Goal: Task Accomplishment & Management: Use online tool/utility

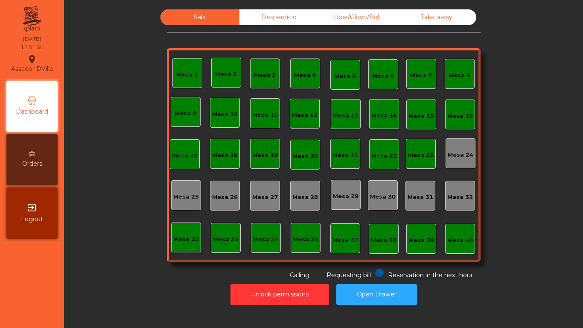
click at [184, 73] on div "Mesa 1" at bounding box center [187, 74] width 22 height 9
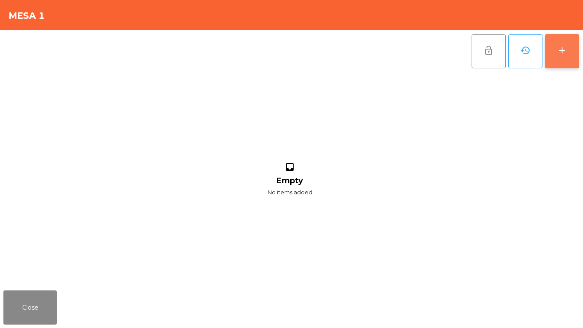
click at [558, 39] on button "add" at bounding box center [562, 51] width 34 height 34
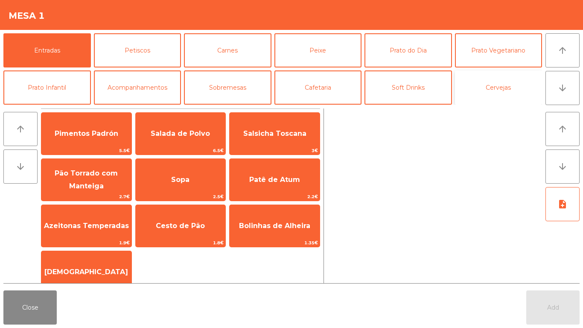
click at [483, 88] on button "Cervejas" at bounding box center [499, 87] width 88 height 34
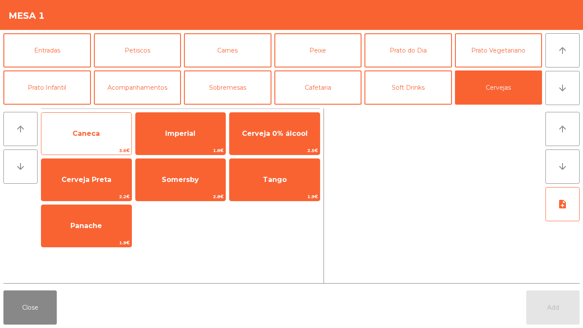
click at [88, 132] on span "Caneca" at bounding box center [86, 133] width 27 height 8
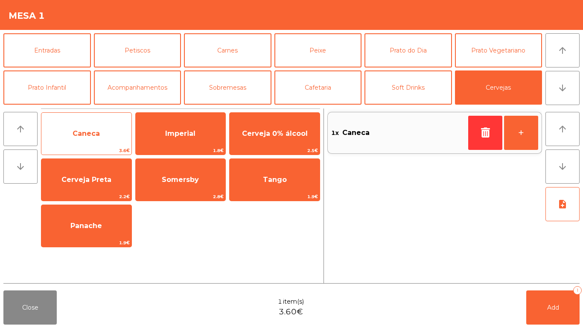
click at [91, 131] on span "Caneca" at bounding box center [86, 133] width 27 height 8
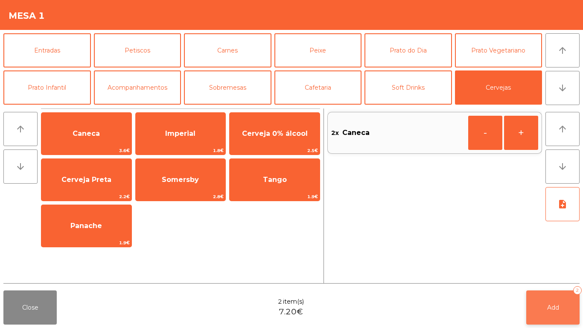
click at [555, 308] on span "Add" at bounding box center [553, 308] width 12 height 8
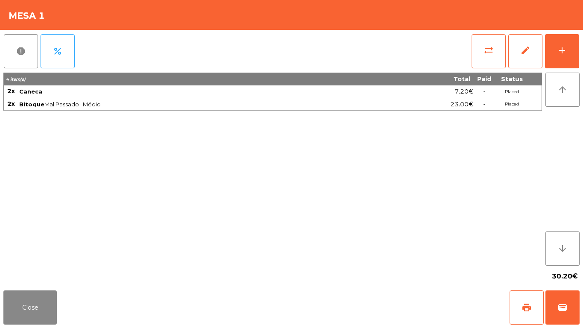
click at [348, 291] on div "Close print wallet" at bounding box center [291, 307] width 583 height 41
click at [34, 301] on button "Close" at bounding box center [29, 307] width 53 height 34
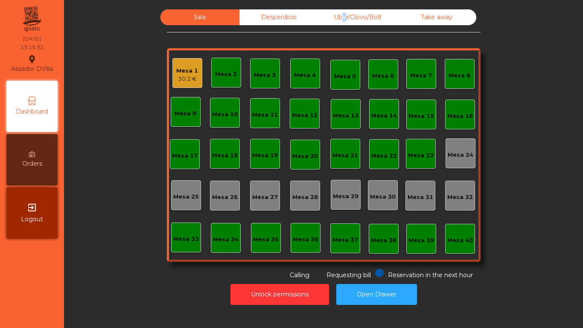
click at [338, 12] on div "Uber/Glovo/Bolt" at bounding box center [357, 17] width 79 height 16
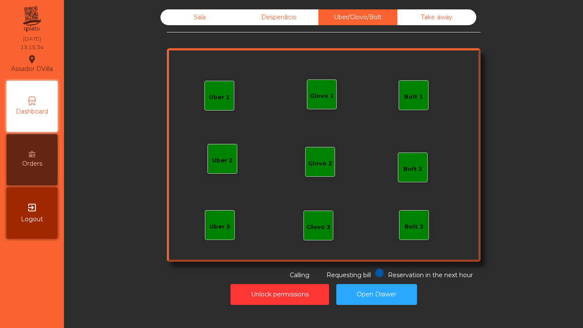
click at [415, 92] on div "Bolt 1" at bounding box center [413, 95] width 19 height 12
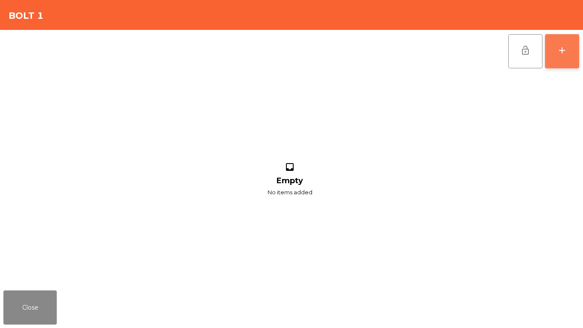
click at [563, 52] on div "add" at bounding box center [562, 50] width 10 height 10
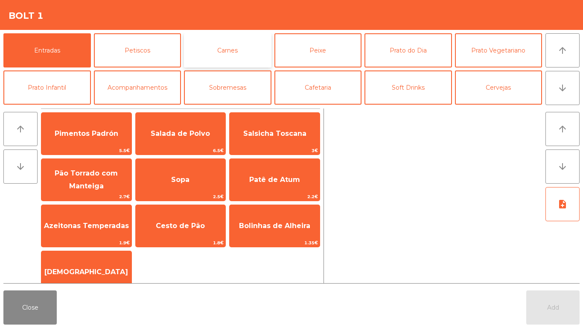
click at [241, 59] on button "Carnes" at bounding box center [228, 50] width 88 height 34
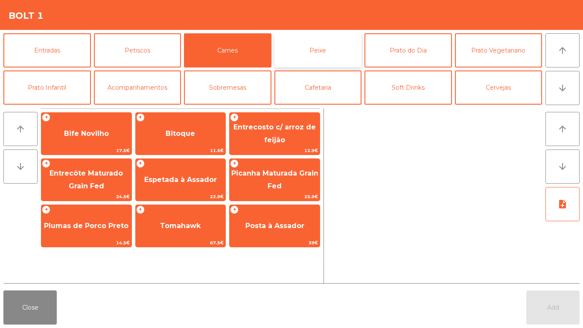
click at [321, 56] on button "Peixe" at bounding box center [318, 50] width 88 height 34
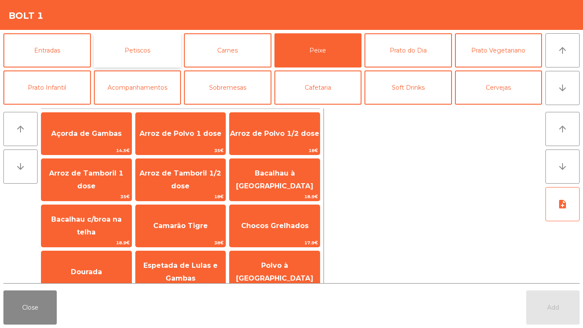
drag, startPoint x: 156, startPoint y: 47, endPoint x: 157, endPoint y: 52, distance: 5.6
click at [156, 48] on button "Petiscos" at bounding box center [138, 50] width 88 height 34
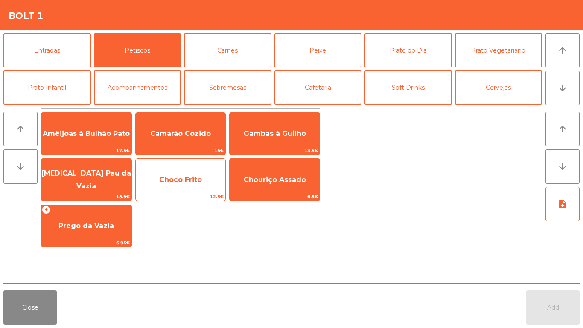
click at [183, 175] on span "Choco Frito" at bounding box center [180, 179] width 43 height 8
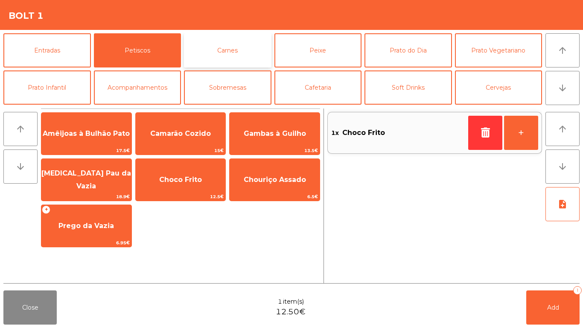
click at [221, 52] on button "Carnes" at bounding box center [228, 50] width 88 height 34
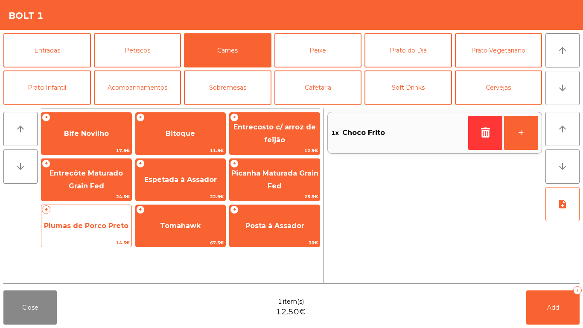
click at [117, 219] on span "Plumas de Porco Preto" at bounding box center [86, 225] width 90 height 23
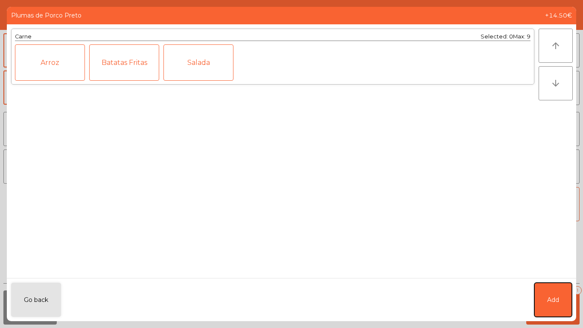
drag, startPoint x: 566, startPoint y: 304, endPoint x: 448, endPoint y: 223, distance: 142.2
click at [566, 303] on button "Add" at bounding box center [553, 300] width 38 height 34
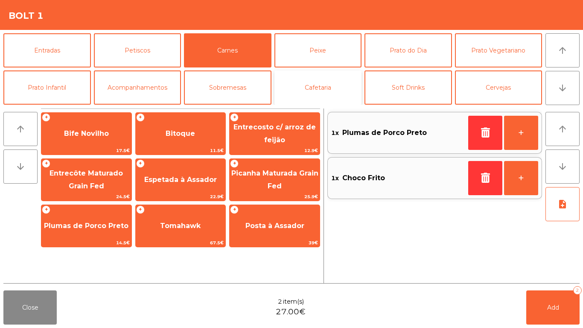
click at [326, 82] on button "Cafetaria" at bounding box center [318, 87] width 88 height 34
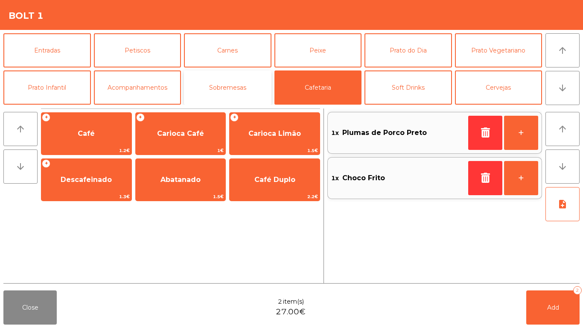
click at [211, 80] on button "Sobremesas" at bounding box center [228, 87] width 88 height 34
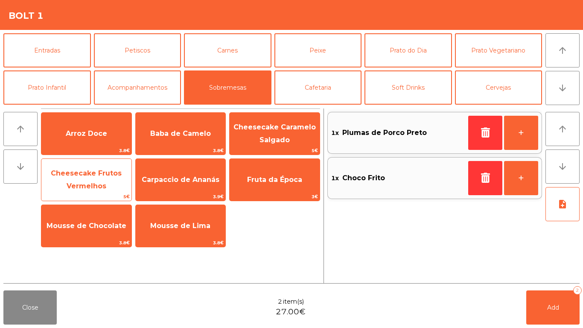
click at [112, 184] on span "Cheesecake Frutos Vermelhos" at bounding box center [86, 180] width 90 height 36
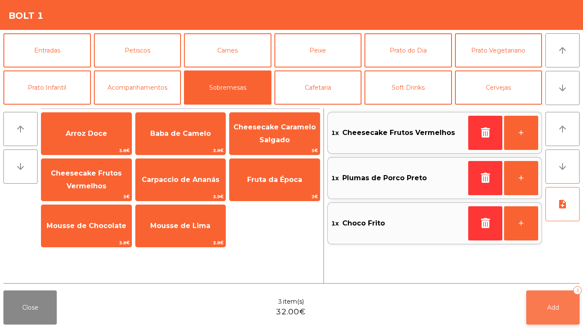
click at [559, 304] on span "Add" at bounding box center [553, 308] width 12 height 8
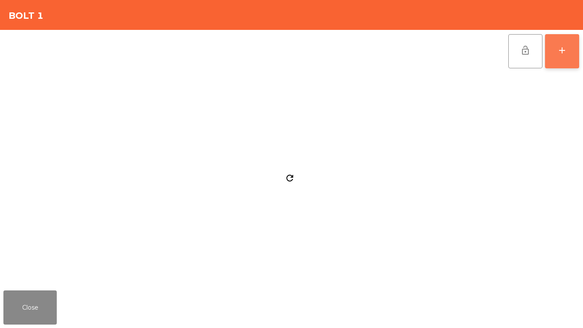
click at [569, 52] on button "add" at bounding box center [562, 51] width 34 height 34
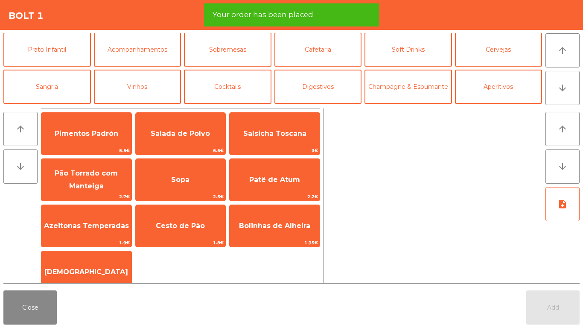
scroll to position [74, 0]
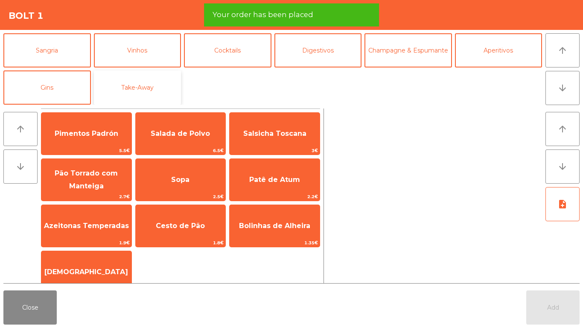
click at [144, 92] on button "Take-Away" at bounding box center [138, 87] width 88 height 34
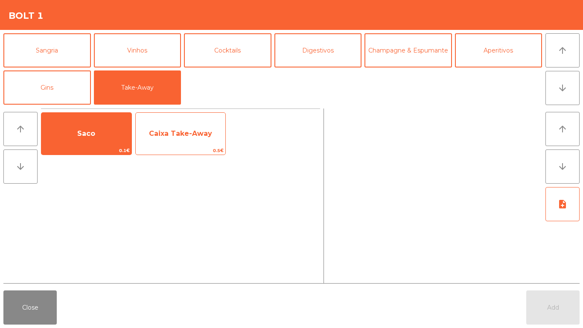
drag, startPoint x: 110, startPoint y: 135, endPoint x: 171, endPoint y: 134, distance: 61.1
click at [110, 134] on span "Saco" at bounding box center [86, 133] width 90 height 23
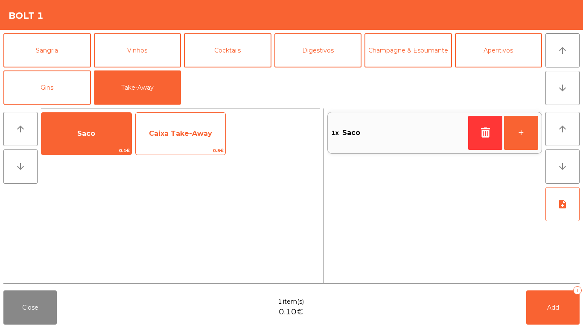
click at [172, 134] on span "Caixa Take-Away" at bounding box center [180, 133] width 63 height 8
click at [173, 134] on span "Caixa Take-Away" at bounding box center [180, 133] width 63 height 8
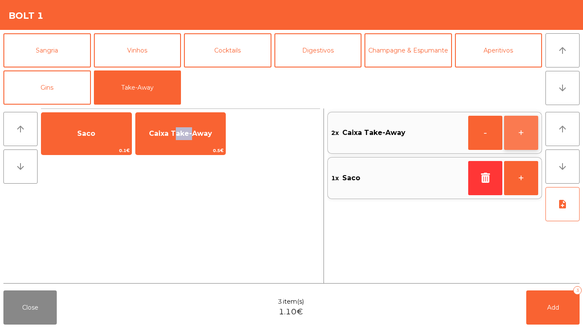
click at [525, 130] on button "+" at bounding box center [521, 133] width 34 height 34
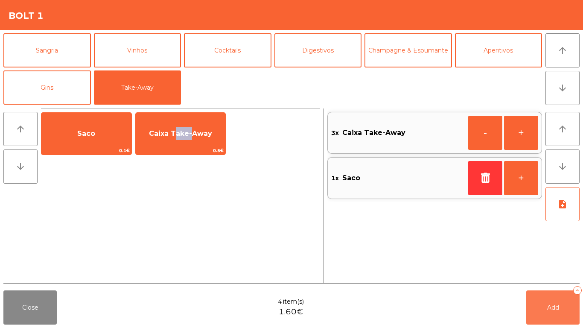
click at [545, 305] on button "Add 4" at bounding box center [552, 307] width 53 height 34
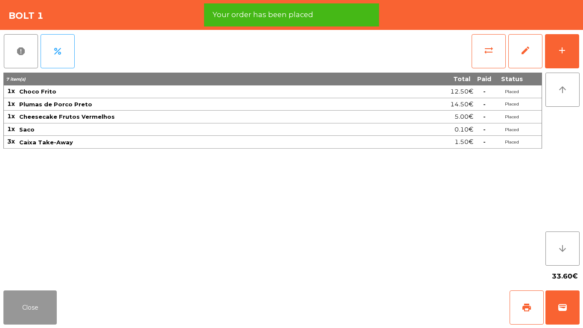
drag, startPoint x: 22, startPoint y: 315, endPoint x: 288, endPoint y: 277, distance: 268.5
click at [23, 315] on button "Close" at bounding box center [29, 307] width 53 height 34
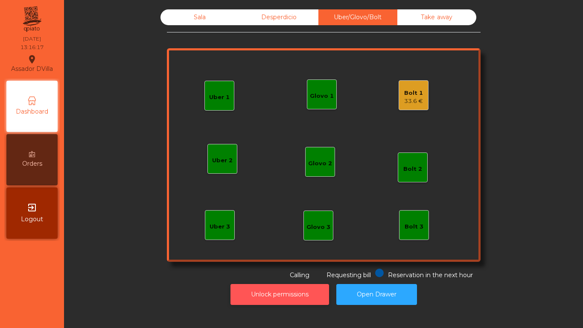
click at [284, 291] on button "Unlock permissions" at bounding box center [280, 294] width 99 height 21
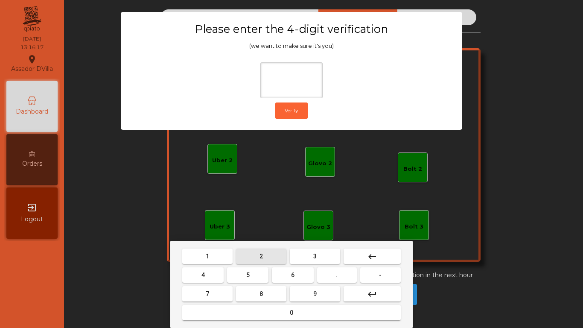
click at [260, 253] on span "2" at bounding box center [261, 256] width 3 height 7
click at [220, 266] on mat-keyboard-key "4" at bounding box center [203, 275] width 45 height 19
click at [217, 272] on button "4" at bounding box center [202, 274] width 41 height 15
click at [295, 282] on button "6" at bounding box center [292, 274] width 41 height 15
click at [309, 292] on button "9" at bounding box center [315, 293] width 50 height 15
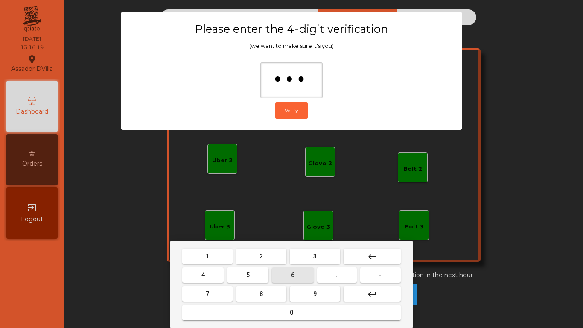
type input "****"
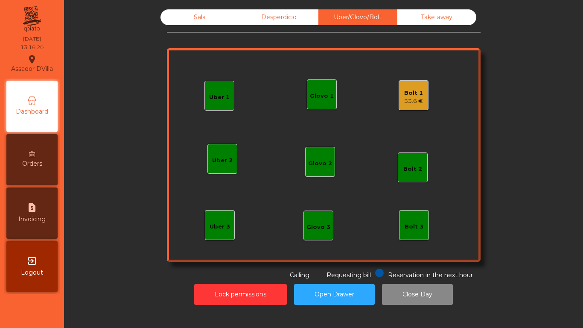
click at [408, 98] on div "33.6 €" at bounding box center [413, 101] width 19 height 9
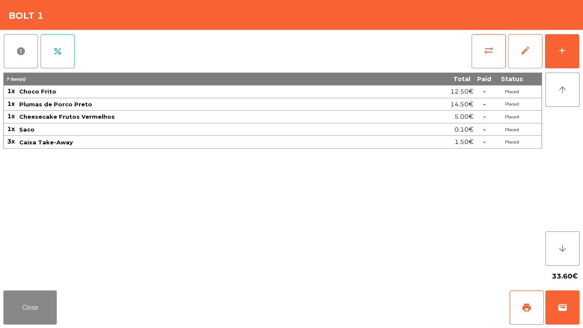
click at [528, 58] on button "edit" at bounding box center [525, 51] width 34 height 34
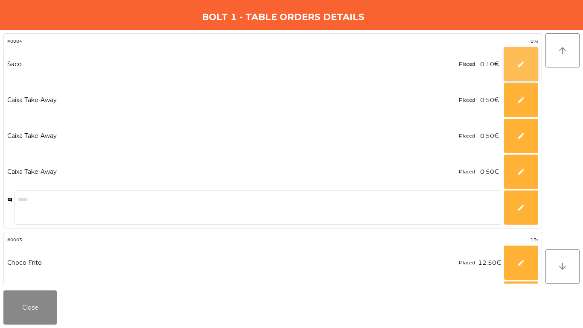
click at [528, 61] on button "edit" at bounding box center [521, 64] width 34 height 34
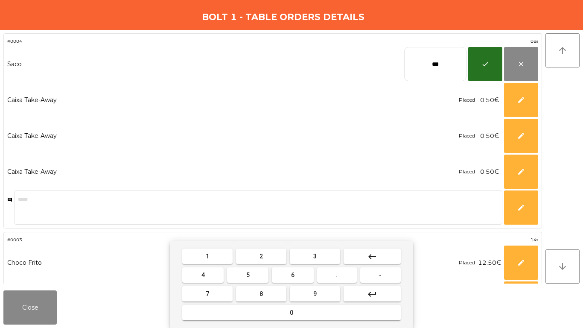
scroll to position [108, 0]
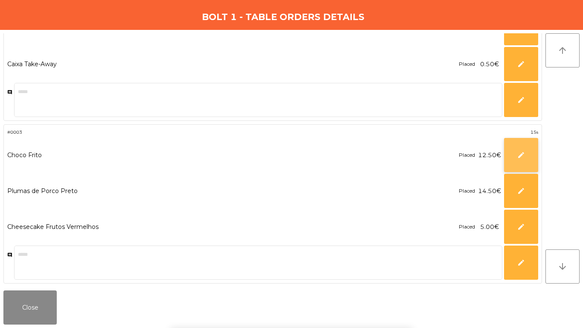
click at [525, 150] on button "edit" at bounding box center [521, 155] width 34 height 34
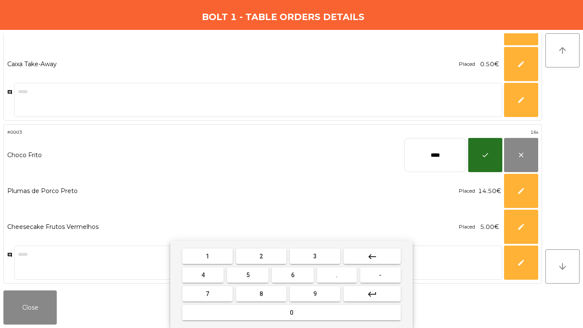
click at [455, 158] on input "****" at bounding box center [435, 155] width 62 height 34
type input "*****"
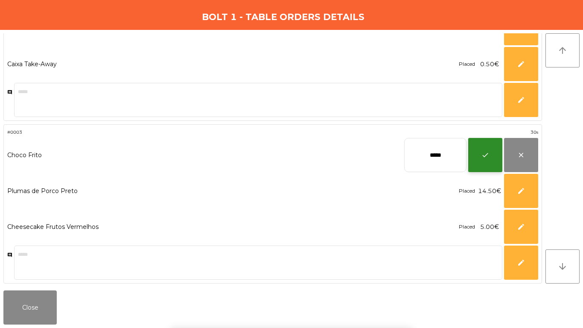
click at [480, 158] on button "check" at bounding box center [485, 155] width 34 height 34
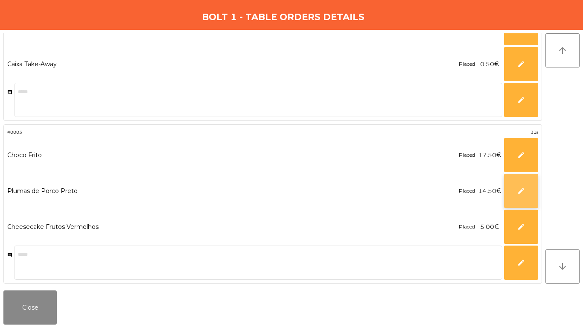
click at [534, 193] on button "edit" at bounding box center [521, 191] width 34 height 34
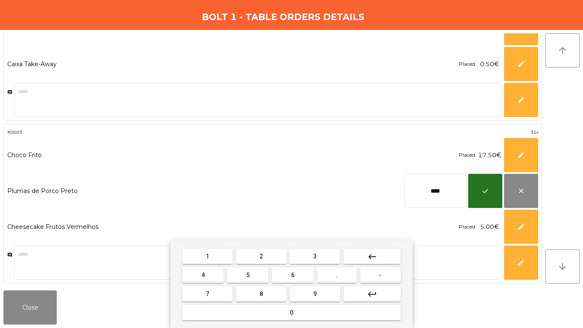
click at [441, 185] on input "****" at bounding box center [435, 191] width 62 height 34
type input "*****"
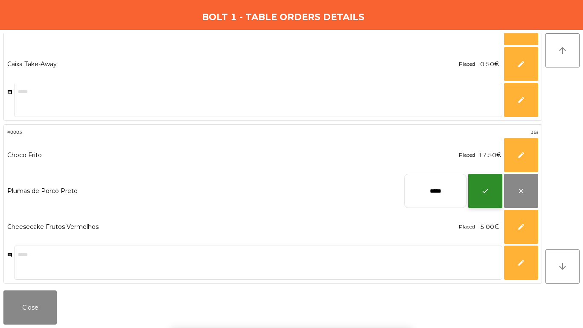
click at [488, 199] on button "check" at bounding box center [485, 191] width 34 height 34
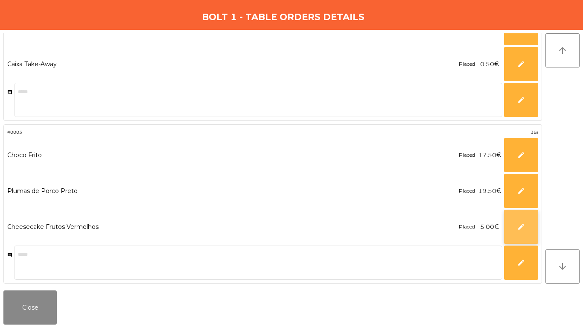
click at [513, 220] on button "edit" at bounding box center [521, 227] width 34 height 34
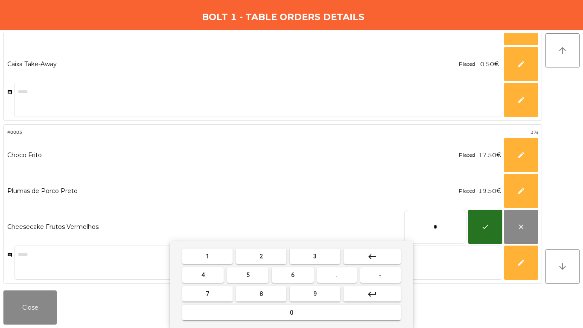
click at [449, 226] on input "*" at bounding box center [435, 227] width 62 height 34
type input "****"
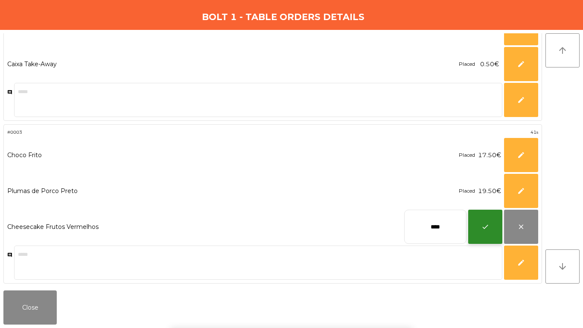
click at [496, 237] on button "check" at bounding box center [485, 227] width 34 height 34
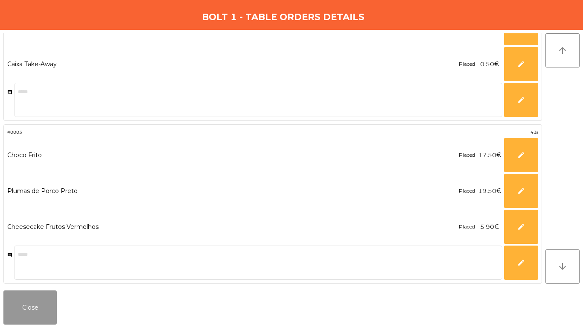
click at [39, 306] on button "Close" at bounding box center [29, 307] width 53 height 34
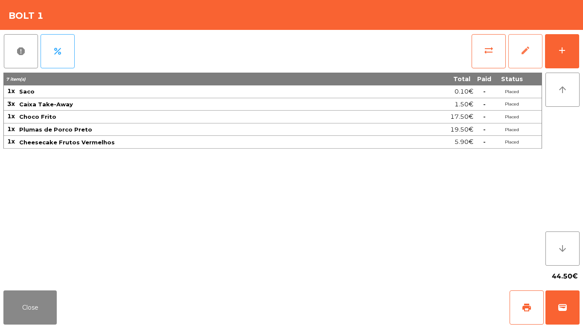
click at [532, 52] on button "edit" at bounding box center [525, 51] width 34 height 34
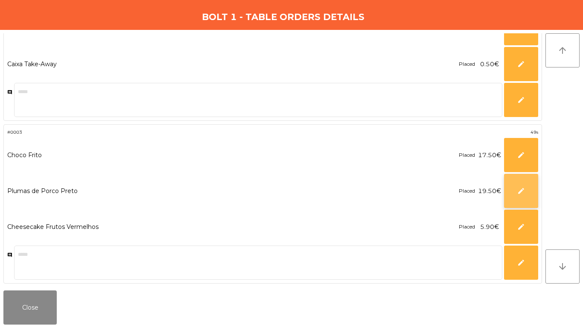
click at [516, 185] on button "edit" at bounding box center [521, 191] width 34 height 34
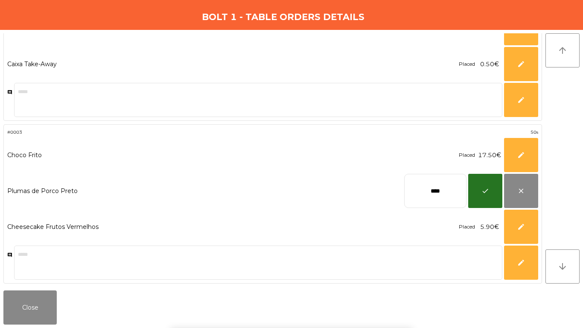
click at [452, 185] on input "****" at bounding box center [435, 191] width 62 height 34
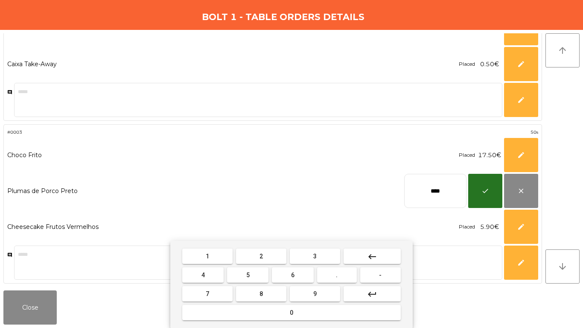
click at [452, 185] on input "****" at bounding box center [435, 191] width 62 height 34
type input "**"
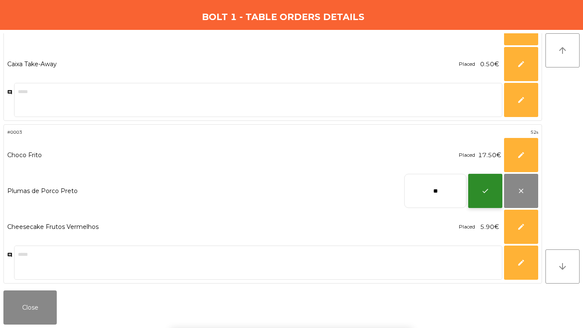
click at [494, 186] on button "check" at bounding box center [485, 191] width 34 height 34
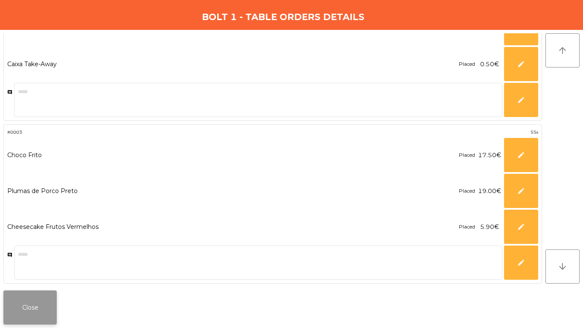
click at [44, 306] on button "Close" at bounding box center [29, 307] width 53 height 34
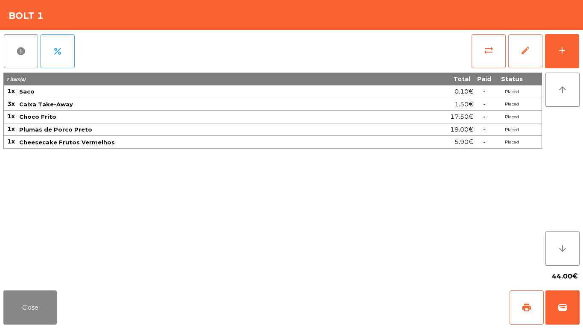
click at [527, 47] on span "edit" at bounding box center [525, 50] width 10 height 10
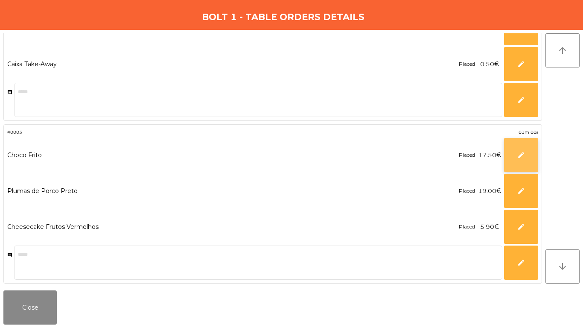
click at [517, 154] on span "edit" at bounding box center [521, 155] width 8 height 8
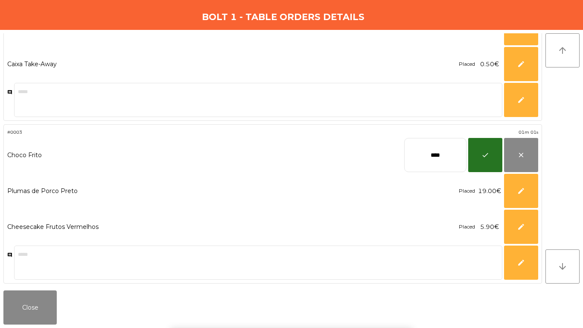
click at [454, 152] on input "****" at bounding box center [435, 155] width 62 height 34
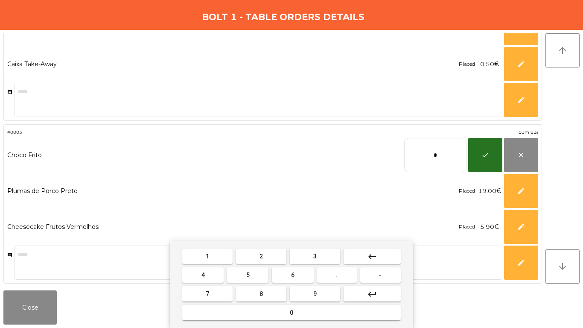
type input "**"
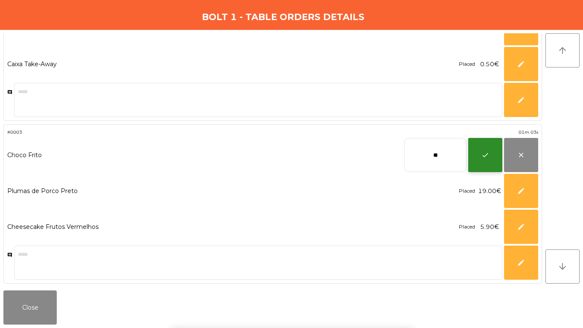
click at [476, 156] on button "check" at bounding box center [485, 155] width 34 height 34
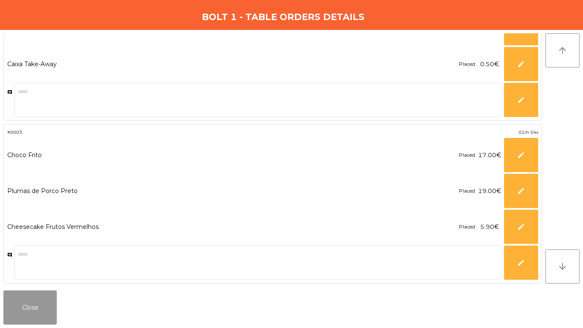
click at [24, 309] on button "Close" at bounding box center [29, 307] width 53 height 34
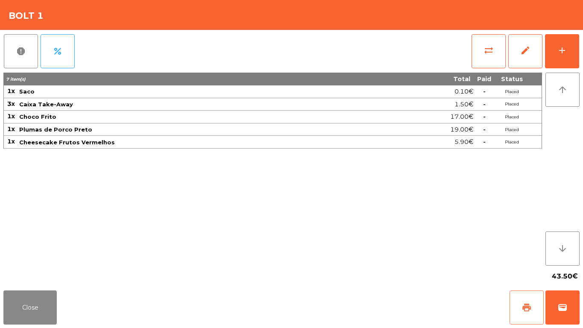
click at [524, 306] on span "print" at bounding box center [527, 307] width 10 height 10
click at [581, 306] on div "Close print wallet" at bounding box center [291, 307] width 583 height 41
click at [564, 309] on span "wallet" at bounding box center [562, 307] width 10 height 10
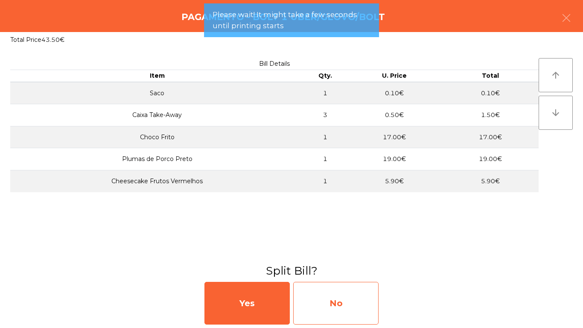
click at [340, 285] on div "No" at bounding box center [335, 303] width 85 height 43
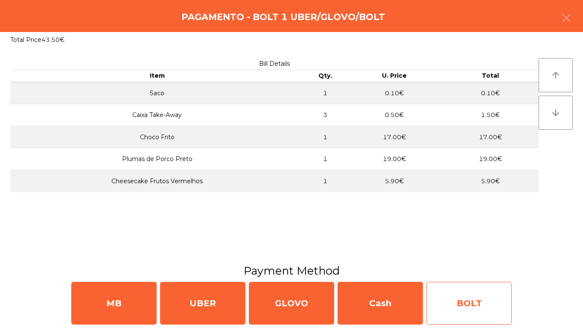
click at [435, 305] on div "BOLT" at bounding box center [468, 303] width 85 height 43
select select "**"
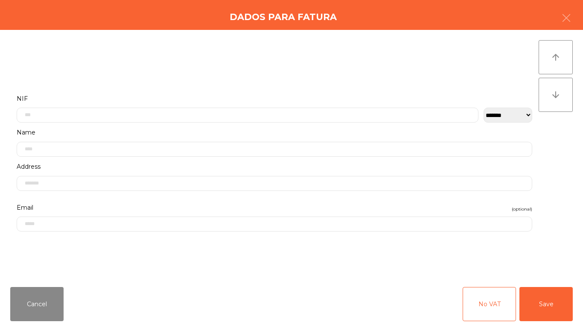
click at [235, 124] on div "**********" at bounding box center [274, 110] width 528 height 34
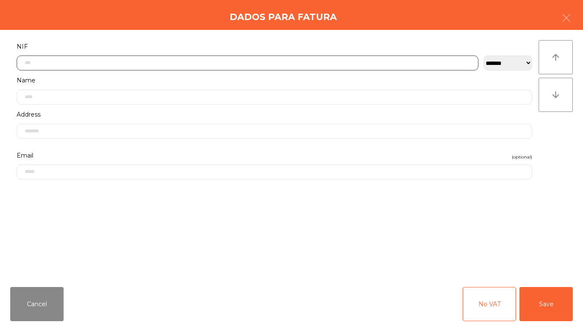
click at [234, 64] on input "text" at bounding box center [248, 62] width 462 height 15
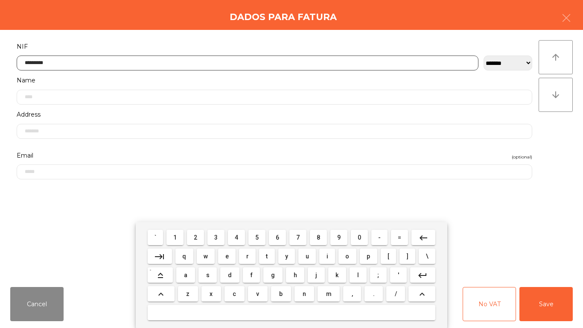
type input "*********"
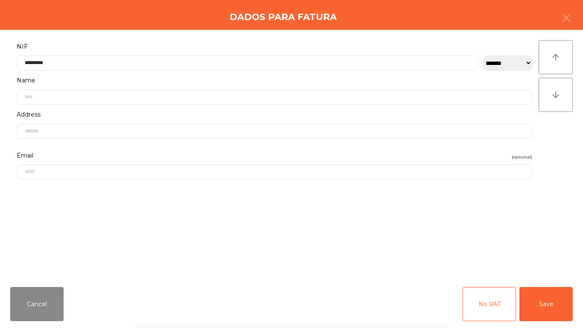
click at [540, 313] on div "` 1 2 3 4 5 6 7 8 9 0 - = keyboard_backspace keyboard_tab q w e r t y u i o p […" at bounding box center [291, 275] width 583 height 106
click at [540, 310] on button "Save" at bounding box center [546, 304] width 53 height 34
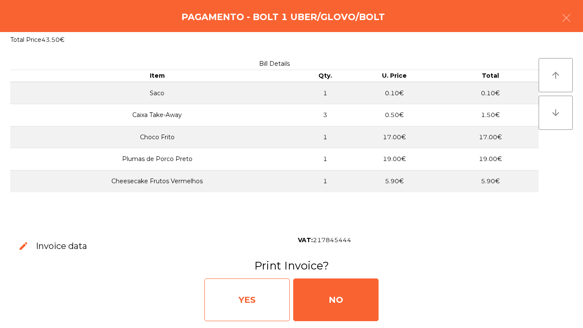
click at [264, 299] on div "YES" at bounding box center [246, 299] width 85 height 43
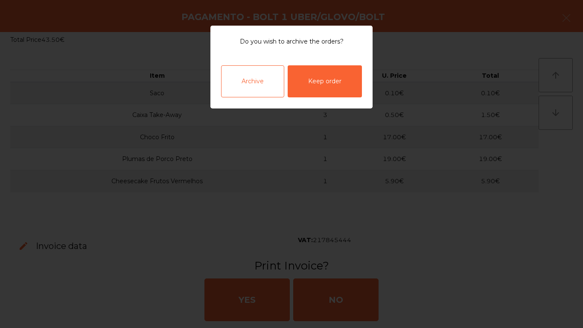
click at [259, 78] on div "Archive" at bounding box center [252, 81] width 63 height 32
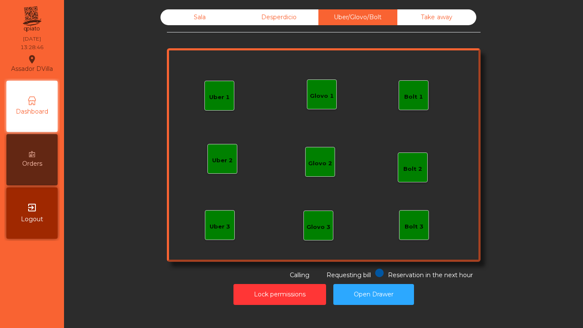
drag, startPoint x: 205, startPoint y: 14, endPoint x: 202, endPoint y: 18, distance: 4.5
click at [204, 14] on div "Sala" at bounding box center [200, 17] width 79 height 16
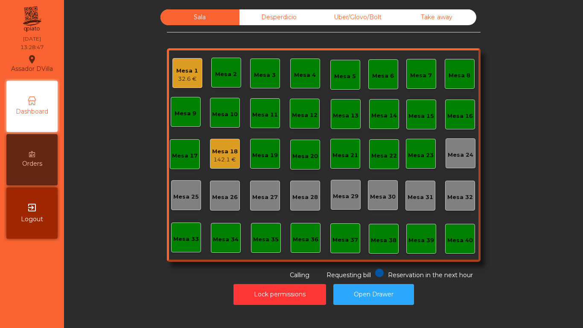
click at [212, 163] on div "142.1 €" at bounding box center [225, 159] width 26 height 9
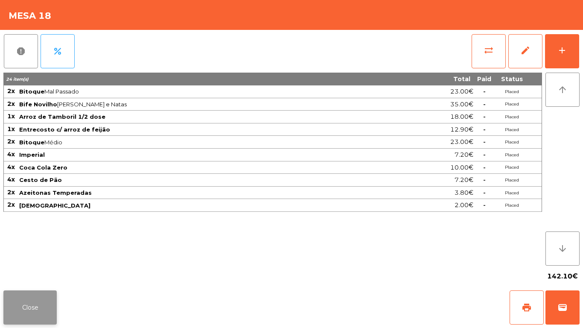
click at [44, 294] on button "Close" at bounding box center [29, 307] width 53 height 34
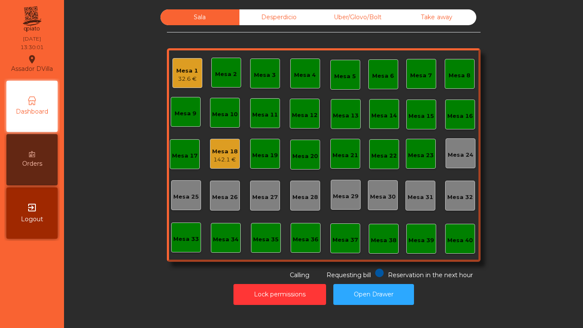
click at [255, 5] on div "Sala Desperdicio Uber/Glovo/Bolt Take away Mesa 1 32.6 € Mesa 2 Mesa 3 Mesa 4 M…" at bounding box center [323, 164] width 519 height 328
click at [254, 19] on div "Desperdicio" at bounding box center [278, 17] width 79 height 16
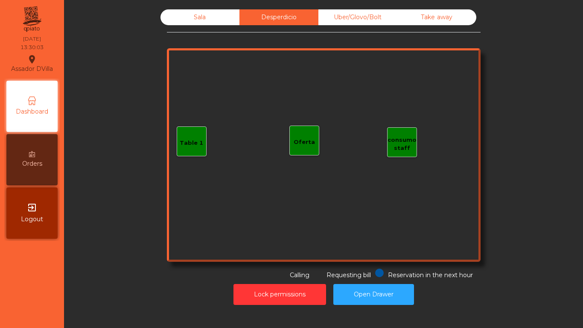
click at [343, 13] on div "Uber/Glovo/Bolt" at bounding box center [357, 17] width 79 height 16
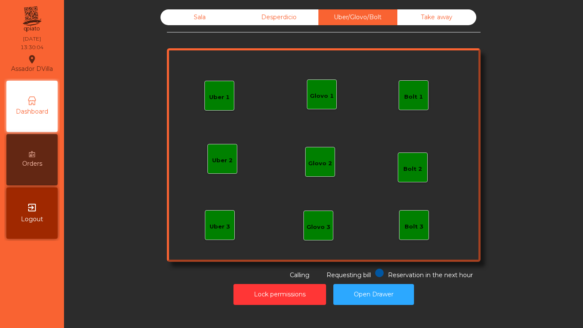
click at [439, 18] on div "Take away" at bounding box center [436, 17] width 79 height 16
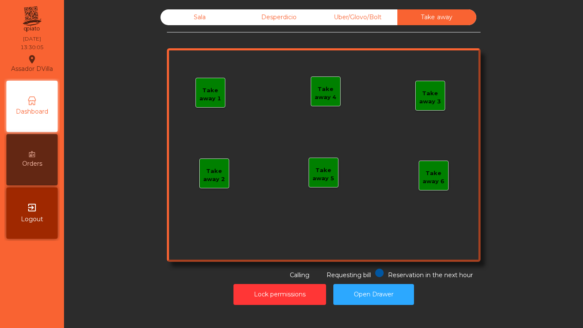
click at [260, 15] on div "Desperdicio" at bounding box center [278, 17] width 79 height 16
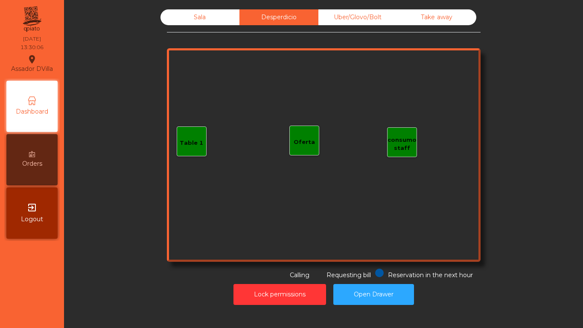
click at [196, 15] on div "Sala" at bounding box center [200, 17] width 79 height 16
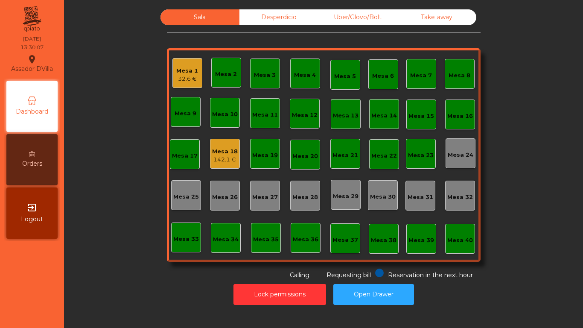
click at [192, 71] on div "Mesa 1" at bounding box center [187, 71] width 22 height 9
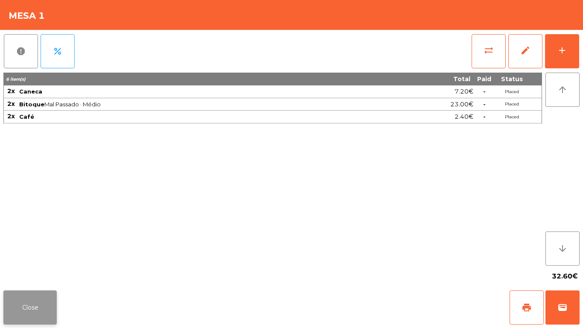
click at [34, 295] on button "Close" at bounding box center [29, 307] width 53 height 34
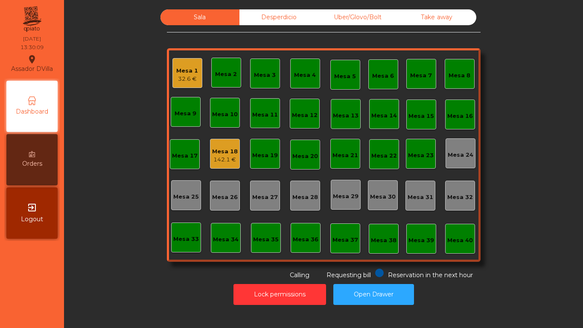
click at [228, 151] on div "Mesa 18" at bounding box center [225, 151] width 26 height 9
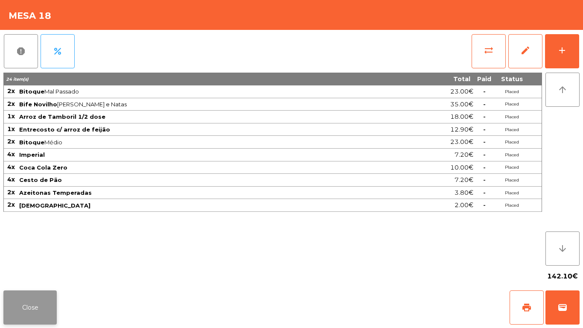
click at [51, 302] on button "Close" at bounding box center [29, 307] width 53 height 34
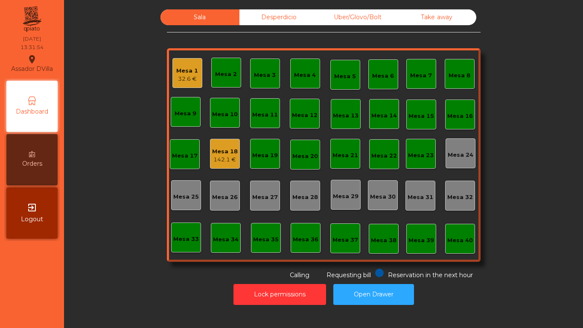
click at [176, 76] on div "32.6 €" at bounding box center [187, 79] width 22 height 9
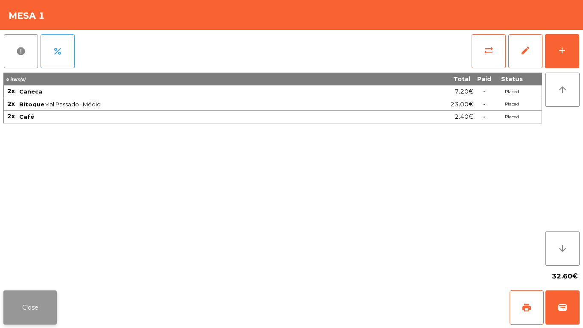
click at [21, 314] on button "Close" at bounding box center [29, 307] width 53 height 34
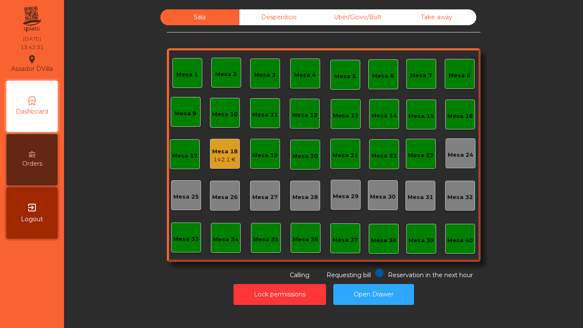
click at [152, 215] on div "Sala Desperdicio Uber/Glovo/Bolt Take away Mesa 1 Mesa 2 [GEOGRAPHIC_DATA] 4 Me…" at bounding box center [324, 144] width 496 height 270
click at [414, 297] on div "Lock permissions Open Drawer" at bounding box center [324, 294] width 496 height 29
drag, startPoint x: 411, startPoint y: 296, endPoint x: 400, endPoint y: 296, distance: 10.2
click at [404, 296] on button "Open Drawer" at bounding box center [373, 294] width 81 height 21
click at [399, 296] on button "Open Drawer" at bounding box center [373, 294] width 81 height 21
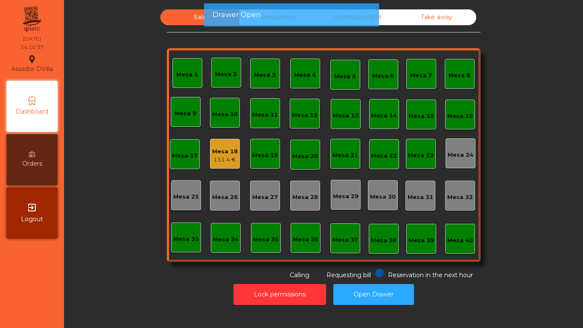
click at [222, 152] on div "Mesa 18" at bounding box center [225, 151] width 26 height 9
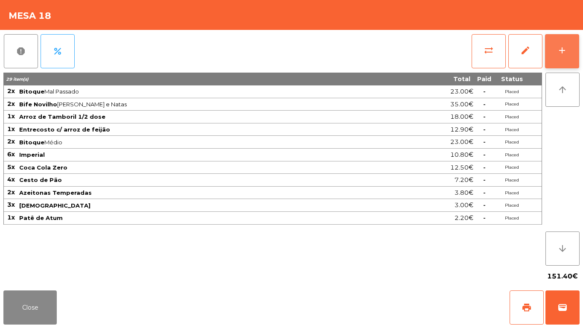
click at [563, 49] on div "add" at bounding box center [562, 50] width 10 height 10
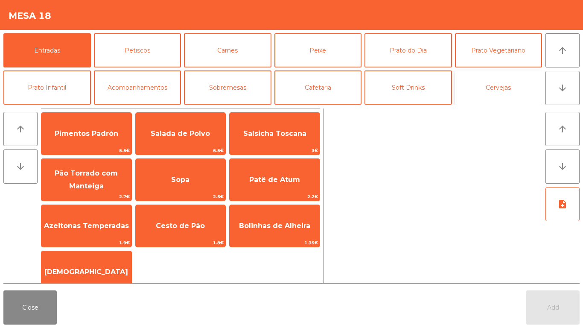
click at [462, 88] on button "Cervejas" at bounding box center [499, 87] width 88 height 34
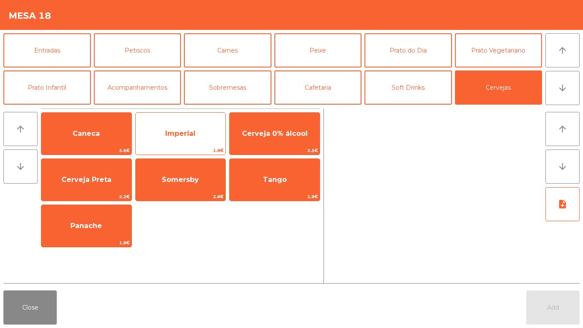
click at [186, 118] on div "Imperial 1.8€" at bounding box center [180, 133] width 91 height 43
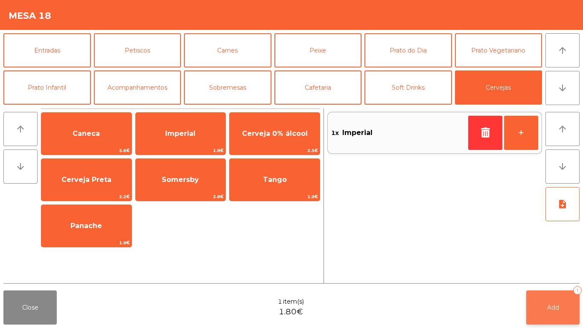
click at [563, 308] on button "Add 1" at bounding box center [552, 307] width 53 height 34
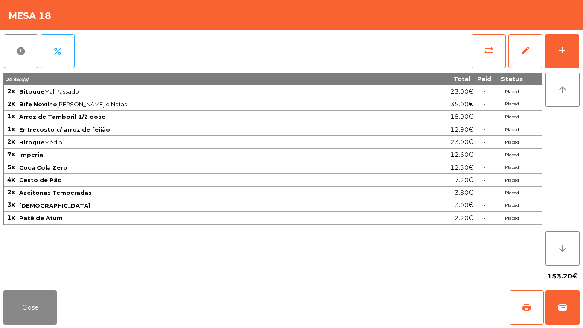
drag, startPoint x: 6, startPoint y: 86, endPoint x: 0, endPoint y: 70, distance: 17.3
drag, startPoint x: 0, startPoint y: 70, endPoint x: 385, endPoint y: 269, distance: 433.2
click at [413, 276] on div "153.20€" at bounding box center [291, 276] width 576 height 21
click at [35, 318] on button "Close" at bounding box center [29, 307] width 53 height 34
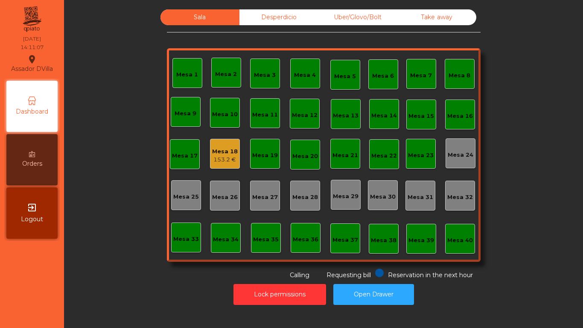
click at [225, 147] on div "Mesa 18" at bounding box center [225, 151] width 26 height 9
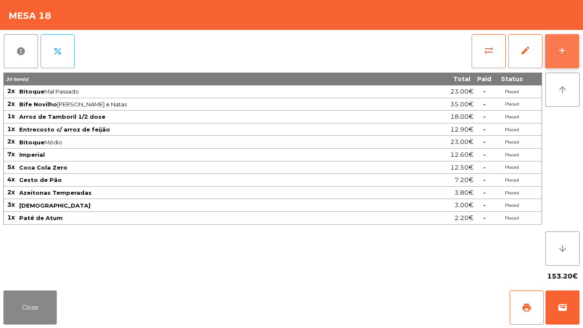
click at [564, 37] on button "add" at bounding box center [562, 51] width 34 height 34
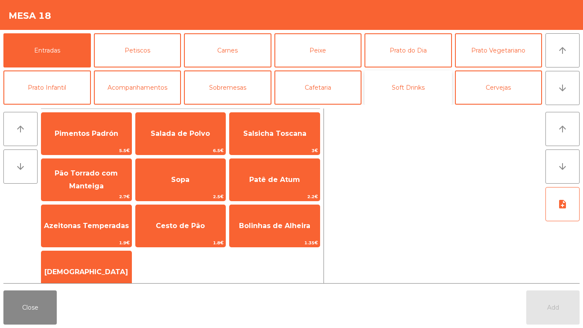
click at [392, 86] on button "Soft Drinks" at bounding box center [409, 87] width 88 height 34
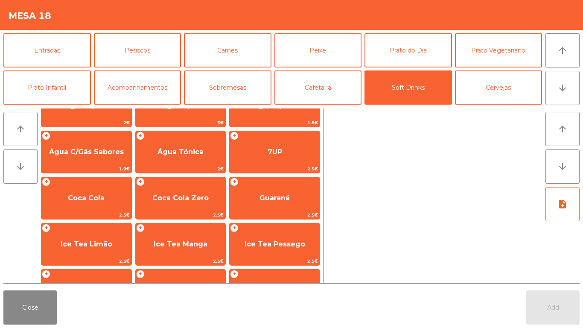
scroll to position [43, 0]
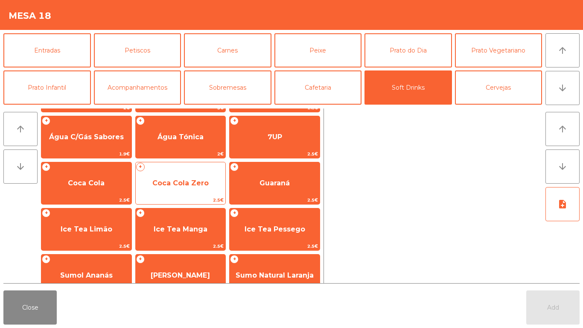
click at [190, 175] on span "Coca Cola Zero" at bounding box center [181, 183] width 90 height 23
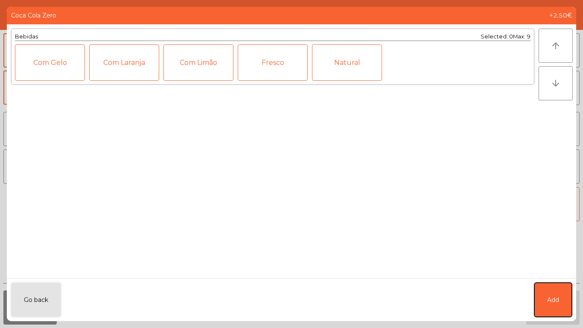
click at [553, 298] on span "Add" at bounding box center [553, 299] width 12 height 9
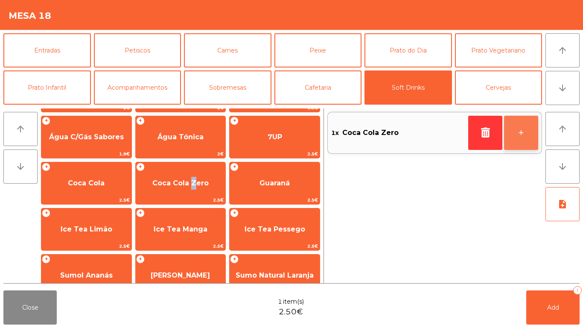
click at [518, 128] on button "+" at bounding box center [521, 133] width 34 height 34
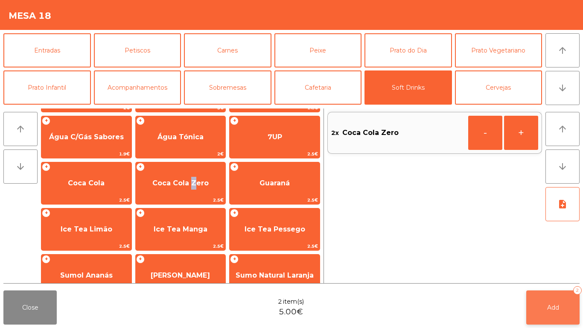
click at [547, 313] on button "Add 2" at bounding box center [552, 307] width 53 height 34
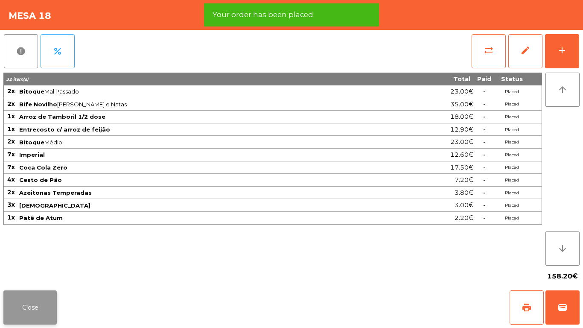
click at [15, 302] on button "Close" at bounding box center [29, 307] width 53 height 34
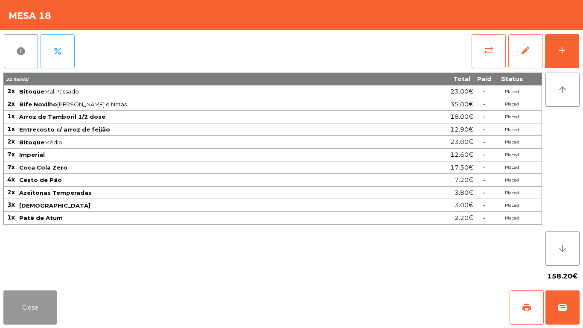
drag, startPoint x: 26, startPoint y: 302, endPoint x: 211, endPoint y: 146, distance: 242.1
click at [27, 302] on button "Close" at bounding box center [29, 307] width 53 height 34
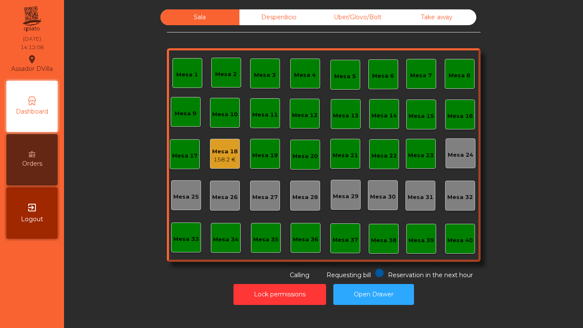
click at [277, 18] on div "Desperdicio" at bounding box center [278, 17] width 79 height 16
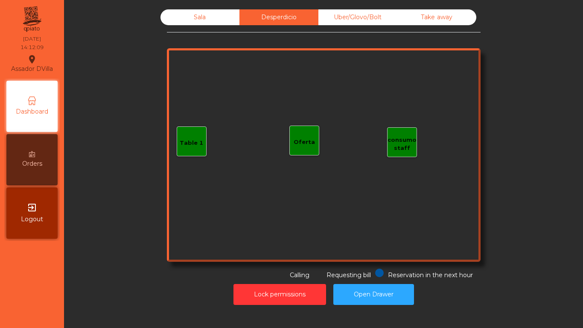
click at [355, 12] on div "Uber/Glovo/Bolt" at bounding box center [357, 17] width 79 height 16
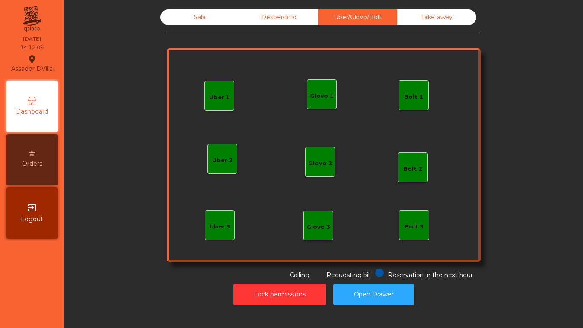
click at [424, 21] on div "Take away" at bounding box center [436, 17] width 79 height 16
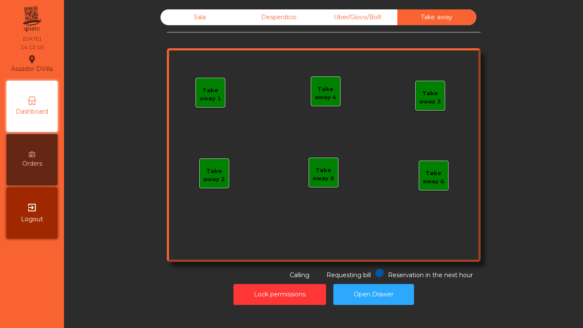
click at [202, 22] on div "Sala" at bounding box center [200, 17] width 79 height 16
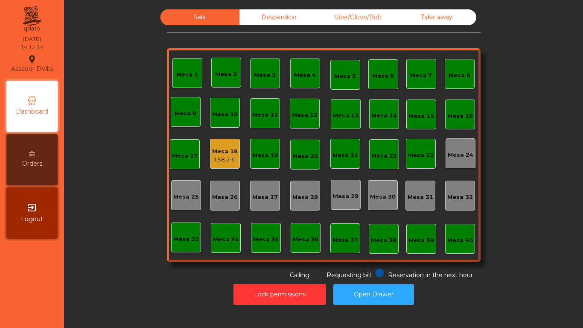
click at [254, 20] on div "Desperdicio" at bounding box center [278, 17] width 79 height 16
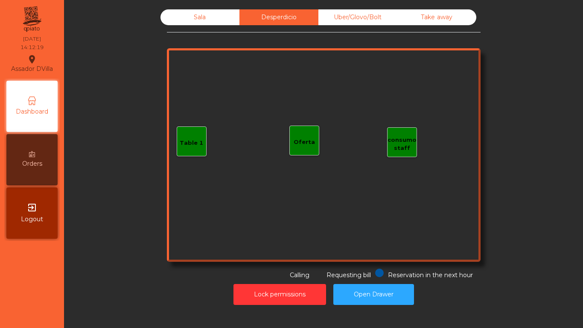
drag, startPoint x: 354, startPoint y: 16, endPoint x: 349, endPoint y: 15, distance: 5.1
click at [354, 15] on div "Uber/Glovo/Bolt" at bounding box center [357, 17] width 79 height 16
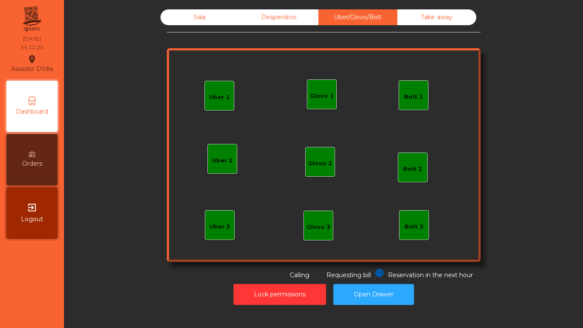
click at [406, 17] on div "Take away" at bounding box center [436, 17] width 79 height 16
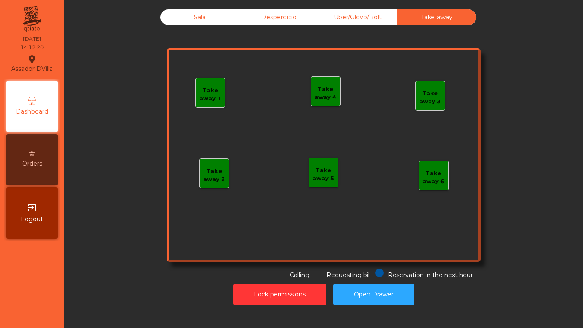
click at [188, 19] on div "Sala" at bounding box center [200, 17] width 79 height 16
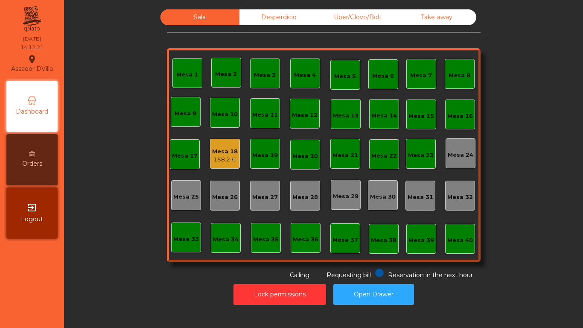
click at [233, 161] on div "158.2 €" at bounding box center [225, 159] width 26 height 9
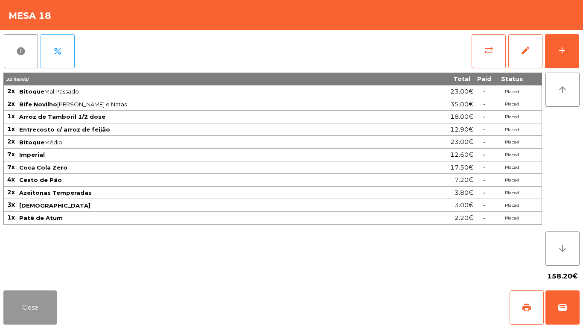
click at [46, 317] on button "Close" at bounding box center [29, 307] width 53 height 34
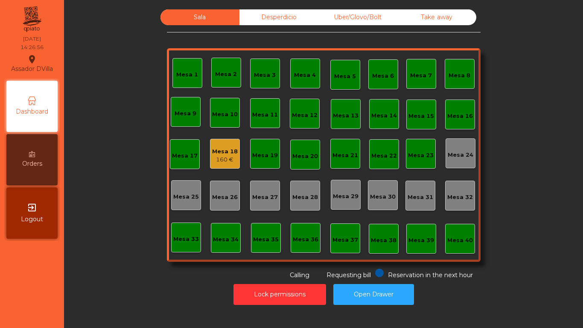
click at [240, 17] on div "Desperdicio" at bounding box center [278, 17] width 79 height 16
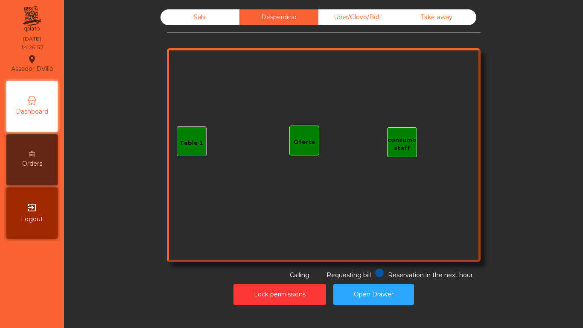
click at [379, 11] on div "Uber/Glovo/Bolt" at bounding box center [357, 17] width 79 height 16
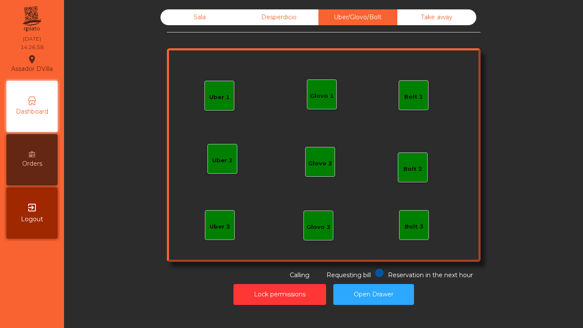
click at [410, 20] on div "Take away" at bounding box center [436, 17] width 79 height 16
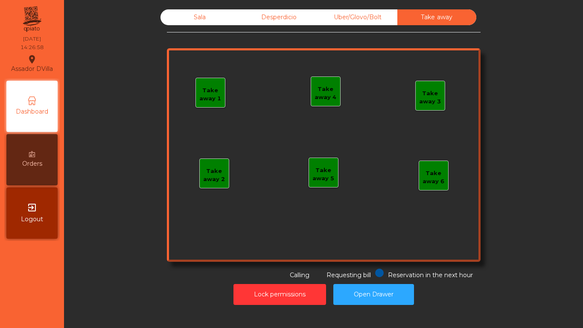
click at [180, 17] on div "Sala" at bounding box center [200, 17] width 79 height 16
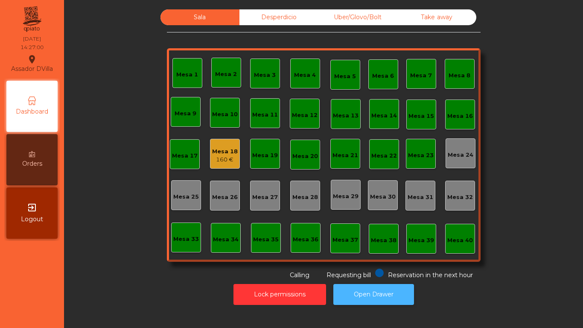
click at [339, 303] on button "Open Drawer" at bounding box center [373, 294] width 81 height 21
drag, startPoint x: 266, startPoint y: 12, endPoint x: 311, endPoint y: 6, distance: 45.3
click at [278, 12] on div "Desperdicio" at bounding box center [278, 17] width 79 height 16
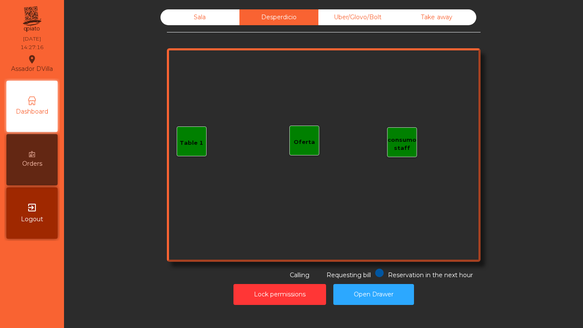
click at [385, 17] on div "Uber/Glovo/Bolt" at bounding box center [357, 17] width 79 height 16
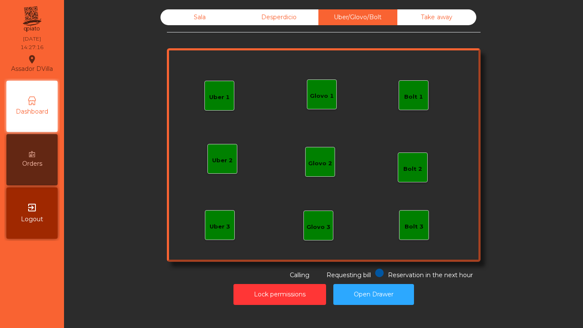
drag, startPoint x: 414, startPoint y: 15, endPoint x: 365, endPoint y: 8, distance: 50.5
click at [411, 14] on div "Take away" at bounding box center [436, 17] width 79 height 16
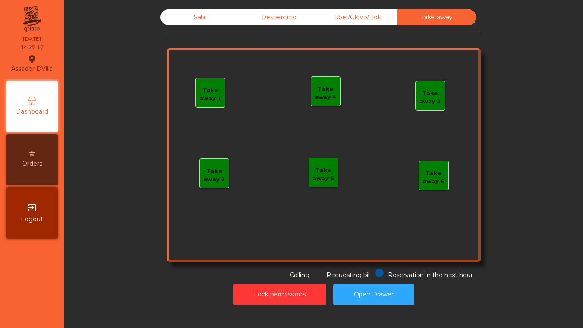
click at [195, 23] on div "Sala" at bounding box center [200, 17] width 79 height 16
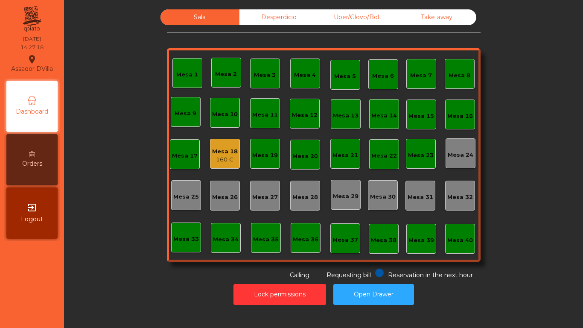
click at [92, 61] on div "Sala Desperdicio Uber/Glovo/Bolt Take away Mesa 1 Mesa 2 [GEOGRAPHIC_DATA] 4 [G…" at bounding box center [324, 144] width 496 height 270
click at [93, 61] on div "Sala Desperdicio Uber/Glovo/Bolt Take away Mesa 1 Mesa 2 [GEOGRAPHIC_DATA] 4 [G…" at bounding box center [324, 144] width 496 height 270
click at [94, 61] on div "Sala Desperdicio Uber/Glovo/Bolt Take away Mesa 1 Mesa 2 [GEOGRAPHIC_DATA] 4 [G…" at bounding box center [324, 144] width 496 height 270
drag, startPoint x: 182, startPoint y: 60, endPoint x: 473, endPoint y: 242, distance: 343.3
click at [473, 242] on div "Mesa 1 Mesa 2 Mesa 3 Mesa 4 Mesa 5 [GEOGRAPHIC_DATA] 7 Mesa 8 [GEOGRAPHIC_DATA]…" at bounding box center [324, 154] width 314 height 213
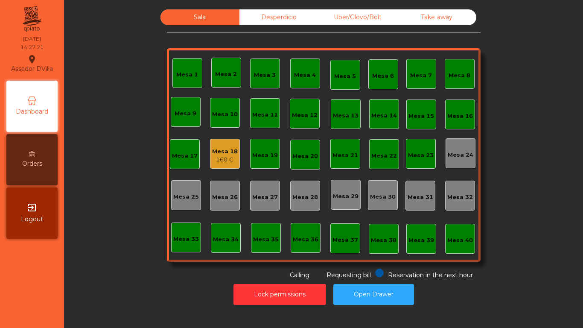
click at [473, 239] on div "Mesa 1 Mesa 2 Mesa 3 Mesa 4 Mesa 5 [GEOGRAPHIC_DATA] 7 Mesa 8 [GEOGRAPHIC_DATA]…" at bounding box center [324, 154] width 314 height 213
drag, startPoint x: 473, startPoint y: 239, endPoint x: 474, endPoint y: 245, distance: 6.6
click at [473, 247] on div "Mesa 1 Mesa 2 Mesa 3 Mesa 4 Mesa 5 [GEOGRAPHIC_DATA] 7 Mesa 8 [GEOGRAPHIC_DATA]…" at bounding box center [324, 154] width 314 height 213
click at [474, 245] on div "Mesa 1 Mesa 2 Mesa 3 Mesa 4 Mesa 5 [GEOGRAPHIC_DATA] 7 Mesa 8 [GEOGRAPHIC_DATA]…" at bounding box center [324, 154] width 314 height 213
click at [473, 244] on div "Mesa 1 Mesa 2 Mesa 3 Mesa 4 Mesa 5 Mesa 6 Mesa 7 Mesa 8 [GEOGRAPHIC_DATA] 9 [GE…" at bounding box center [324, 154] width 314 height 213
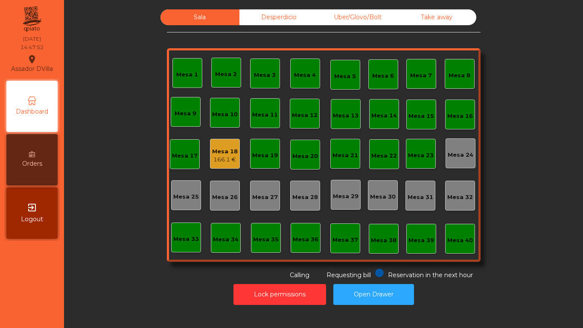
click at [264, 15] on div "Desperdicio" at bounding box center [278, 17] width 79 height 16
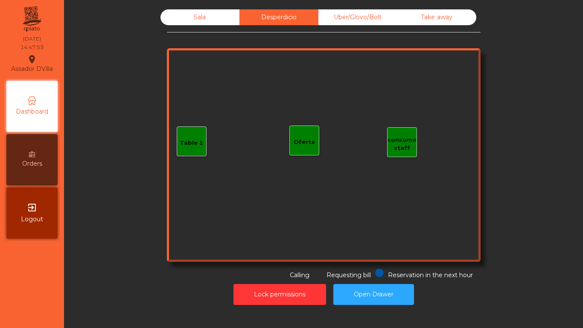
click at [362, 11] on div "Uber/Glovo/Bolt" at bounding box center [357, 17] width 79 height 16
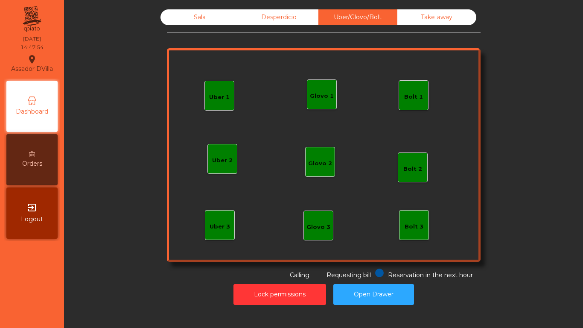
click at [431, 12] on div "Take away" at bounding box center [436, 17] width 79 height 16
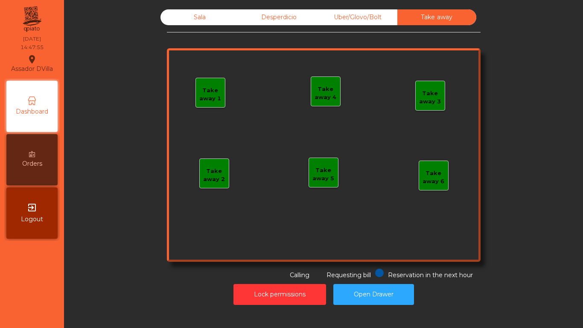
drag, startPoint x: 360, startPoint y: 17, endPoint x: 340, endPoint y: 17, distance: 20.1
click at [359, 17] on div "Uber/Glovo/Bolt" at bounding box center [357, 17] width 79 height 16
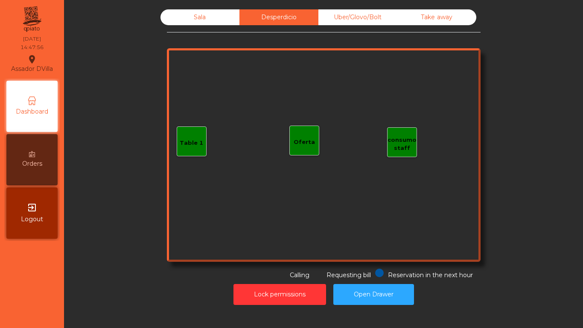
click at [231, 13] on div "Sala" at bounding box center [200, 17] width 79 height 16
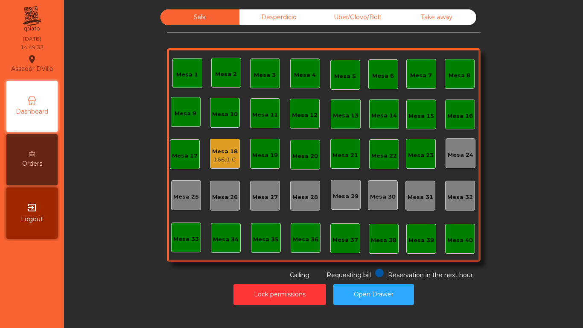
click at [260, 18] on div "Desperdicio" at bounding box center [278, 17] width 79 height 16
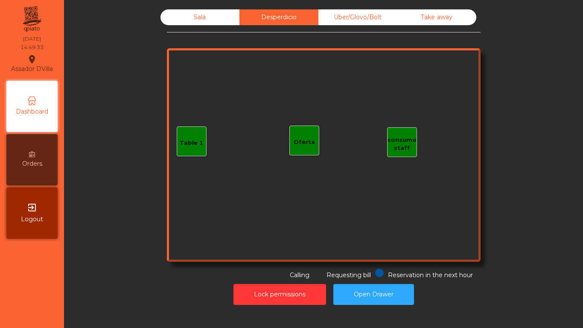
drag, startPoint x: 341, startPoint y: 16, endPoint x: 440, endPoint y: 30, distance: 100.4
click at [343, 16] on div "Uber/Glovo/Bolt" at bounding box center [357, 17] width 79 height 16
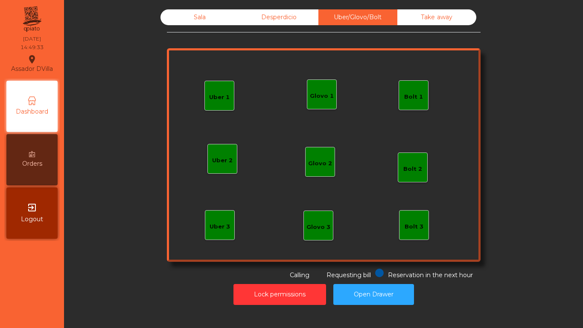
click at [441, 28] on div "Sala Desperdicio Uber/Glovo/Bolt Take away Uber 1 Uber 3 Bolt 2 Glovo 2 Uber 2 …" at bounding box center [324, 144] width 314 height 270
click at [234, 16] on div "Sala" at bounding box center [200, 17] width 79 height 16
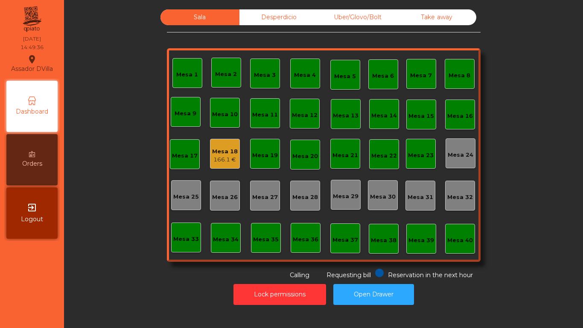
click at [236, 158] on div "Mesa 1 Mesa 2 Mesa 3 Mesa 4 Mesa 5 Mesa 6 Mesa 7 Mesa 8 [GEOGRAPHIC_DATA] 9 [GE…" at bounding box center [324, 154] width 314 height 213
click at [231, 158] on div "166.1 €" at bounding box center [225, 159] width 26 height 9
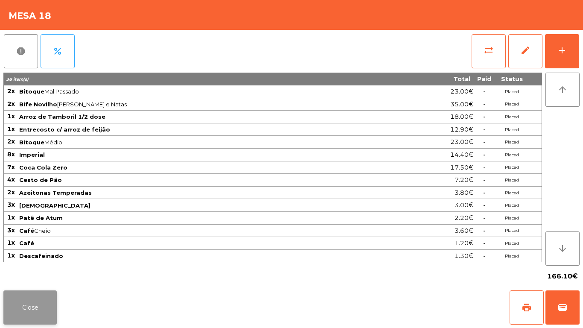
click at [29, 300] on button "Close" at bounding box center [29, 307] width 53 height 34
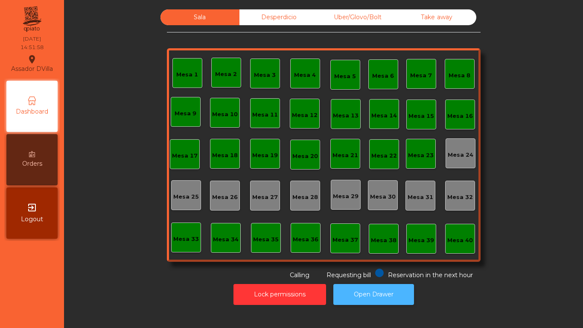
click at [384, 287] on button "Open Drawer" at bounding box center [373, 294] width 81 height 21
click at [368, 288] on button "Open Drawer" at bounding box center [373, 294] width 81 height 21
click at [389, 293] on button "Open Drawer" at bounding box center [373, 294] width 81 height 21
click at [368, 286] on button "Open Drawer" at bounding box center [373, 294] width 81 height 21
click at [360, 284] on button "Open Drawer" at bounding box center [373, 294] width 81 height 21
